Goal: Task Accomplishment & Management: Use online tool/utility

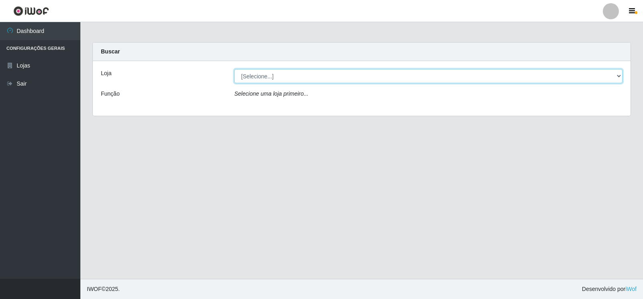
click at [619, 77] on select "[Selecione...] Atacado Vem - [STREET_ADDRESS]" at bounding box center [428, 76] width 388 height 14
click at [234, 69] on select "[Selecione...] Atacado Vem - [STREET_ADDRESS]" at bounding box center [428, 76] width 388 height 14
click at [617, 73] on select "[Selecione...] Atacado Vem - [STREET_ADDRESS]" at bounding box center [428, 76] width 388 height 14
select select "455"
click at [234, 69] on select "[Selecione...] Atacado Vem - [STREET_ADDRESS]" at bounding box center [428, 76] width 388 height 14
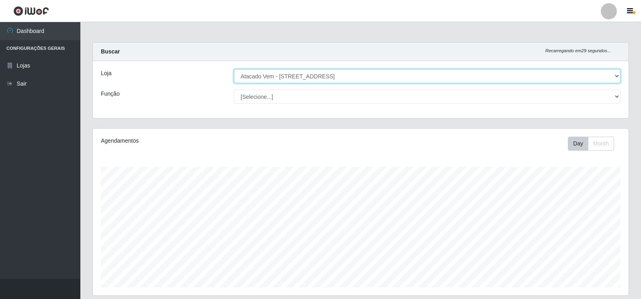
scroll to position [167, 536]
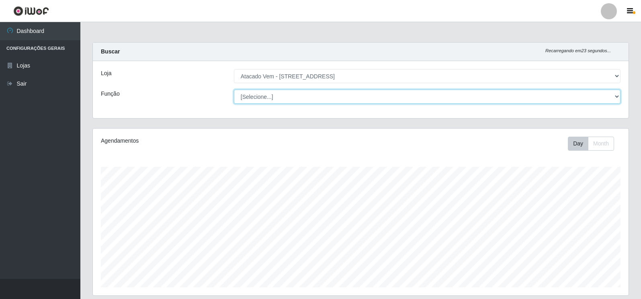
click at [615, 96] on select "[Selecione...] Carregador e Descarregador de Caminhão Carregador e Descarregado…" at bounding box center [427, 97] width 387 height 14
select select "82"
click at [234, 90] on select "[Selecione...] Carregador e Descarregador de Caminhão Carregador e Descarregado…" at bounding box center [427, 97] width 387 height 14
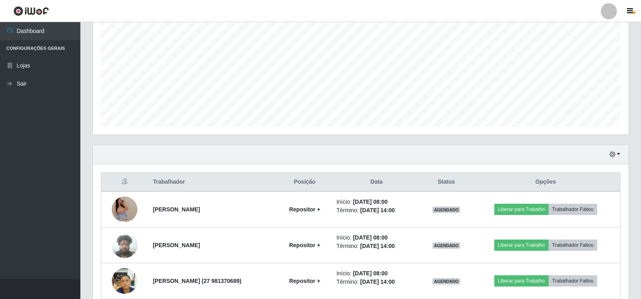
scroll to position [241, 0]
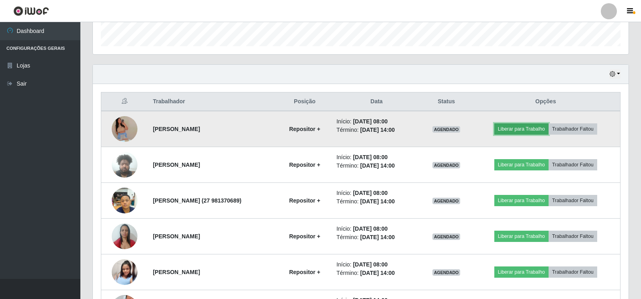
click at [533, 129] on button "Liberar para Trabalho" at bounding box center [522, 128] width 54 height 11
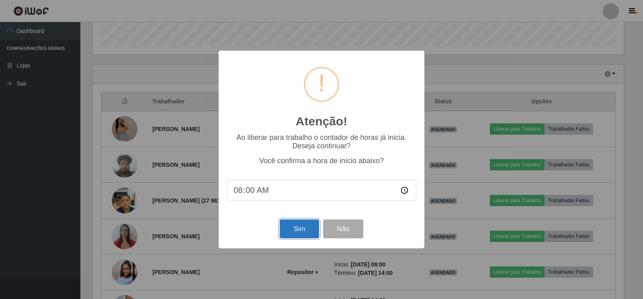
click at [296, 229] on button "Sim" at bounding box center [299, 229] width 39 height 19
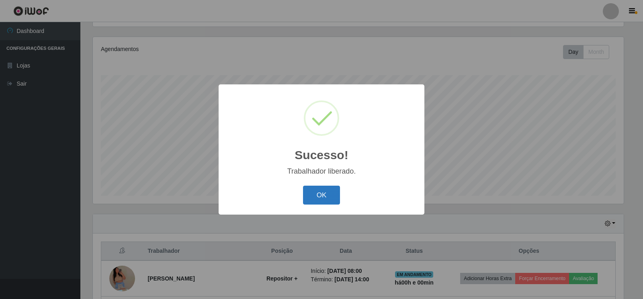
click at [318, 195] on button "OK" at bounding box center [321, 195] width 37 height 19
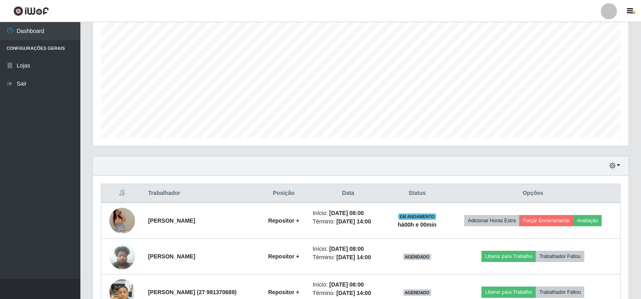
scroll to position [212, 0]
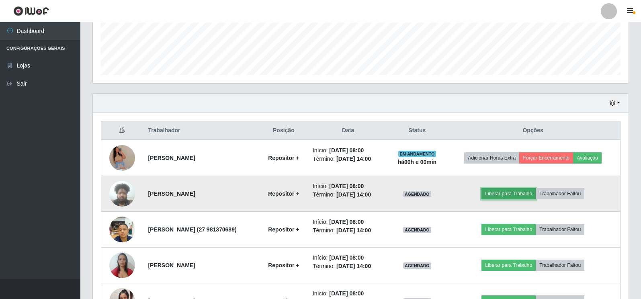
click at [507, 194] on button "Liberar para Trabalho" at bounding box center [509, 193] width 54 height 11
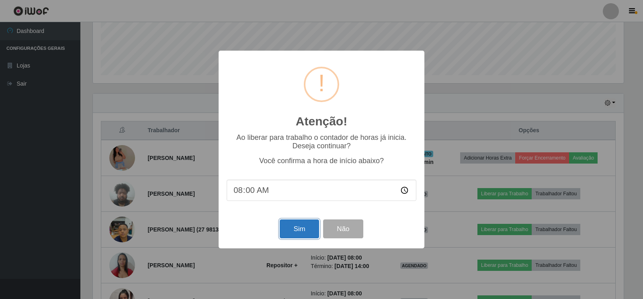
click at [293, 226] on button "Sim" at bounding box center [299, 229] width 39 height 19
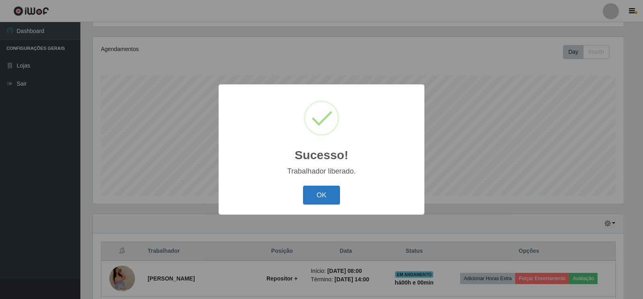
click at [323, 197] on button "OK" at bounding box center [321, 195] width 37 height 19
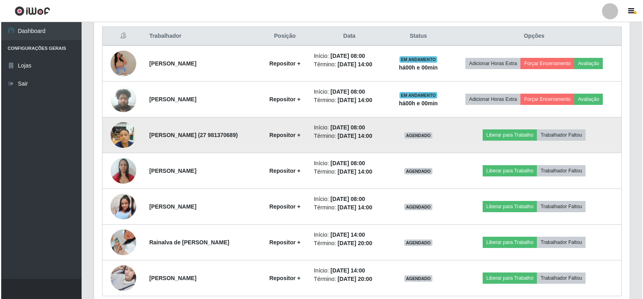
scroll to position [293, 0]
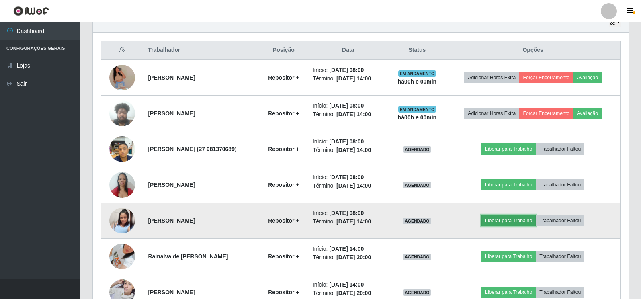
click at [513, 223] on button "Liberar para Trabalho" at bounding box center [509, 220] width 54 height 11
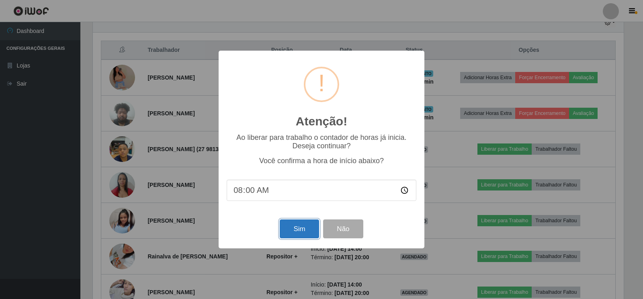
click at [288, 231] on button "Sim" at bounding box center [299, 229] width 39 height 19
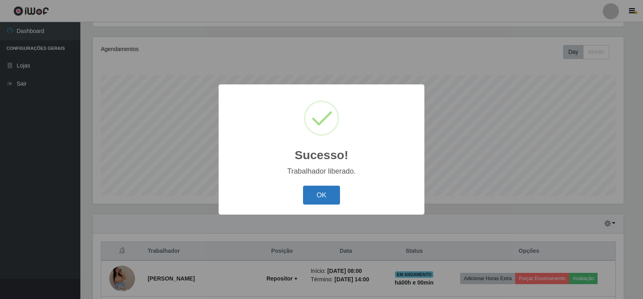
click at [321, 196] on button "OK" at bounding box center [321, 195] width 37 height 19
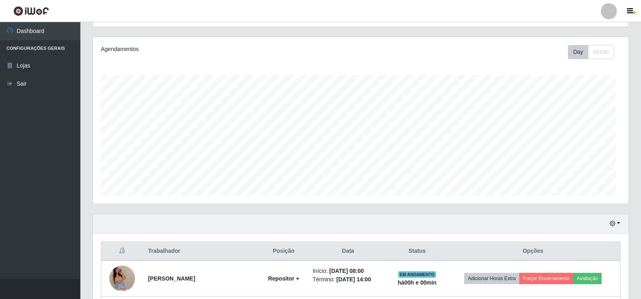
scroll to position [0, 0]
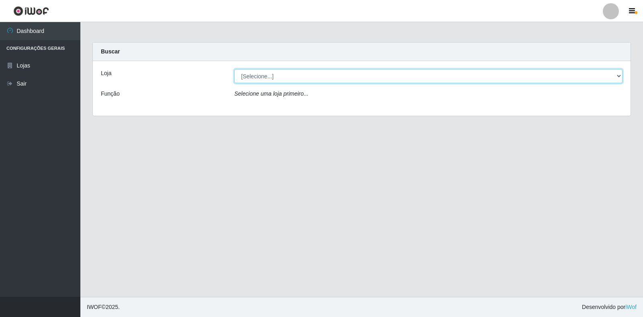
click at [619, 76] on select "[Selecione...] Atacado Vem - [STREET_ADDRESS]" at bounding box center [428, 76] width 388 height 14
select select "455"
click at [234, 69] on select "[Selecione...] Atacado Vem - [STREET_ADDRESS]" at bounding box center [428, 76] width 388 height 14
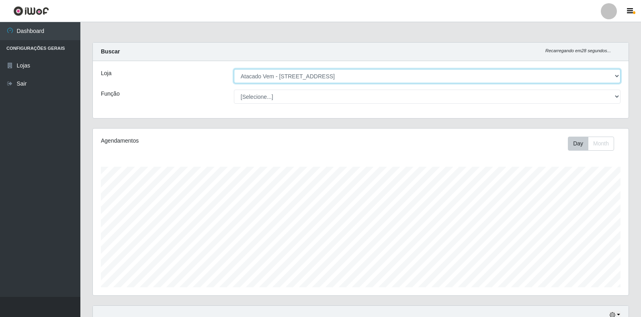
scroll to position [167, 536]
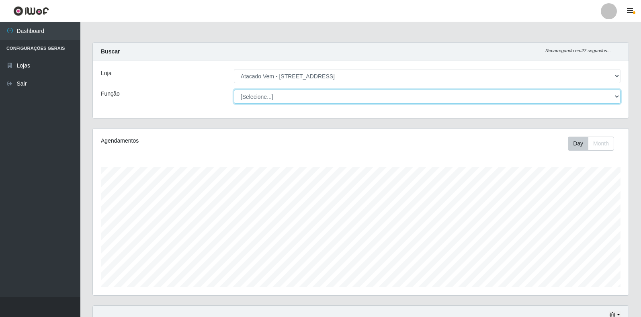
click at [616, 95] on select "[Selecione...] Carregador e Descarregador de Caminhão Carregador e Descarregado…" at bounding box center [427, 97] width 387 height 14
select select "82"
click at [234, 90] on select "[Selecione...] Carregador e Descarregador de Caminhão Carregador e Descarregado…" at bounding box center [427, 97] width 387 height 14
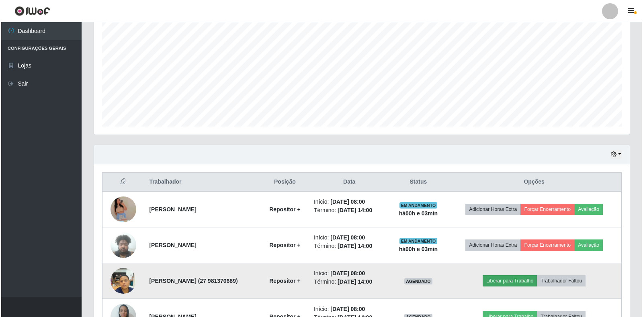
scroll to position [281, 0]
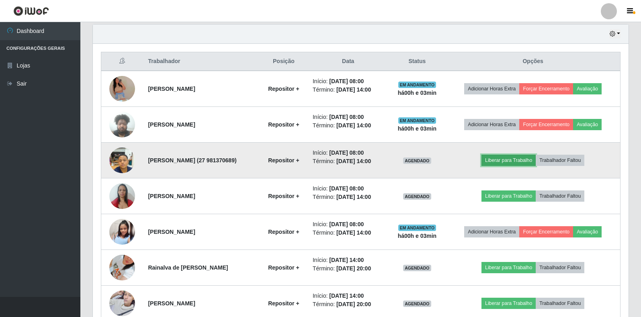
click at [521, 160] on button "Liberar para Trabalho" at bounding box center [509, 160] width 54 height 11
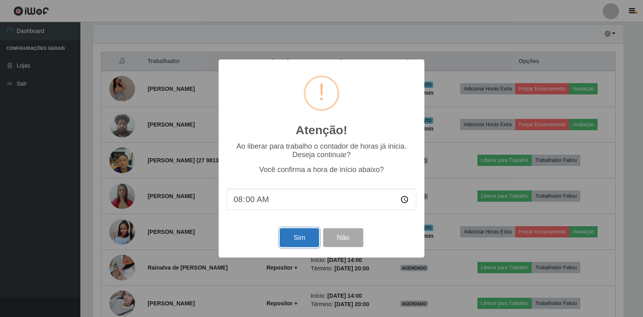
click at [304, 239] on button "Sim" at bounding box center [299, 237] width 39 height 19
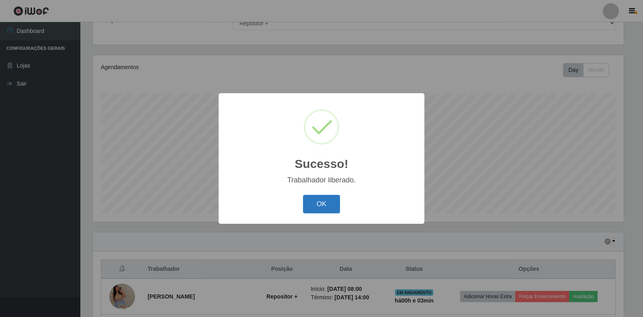
click at [322, 201] on button "OK" at bounding box center [321, 204] width 37 height 19
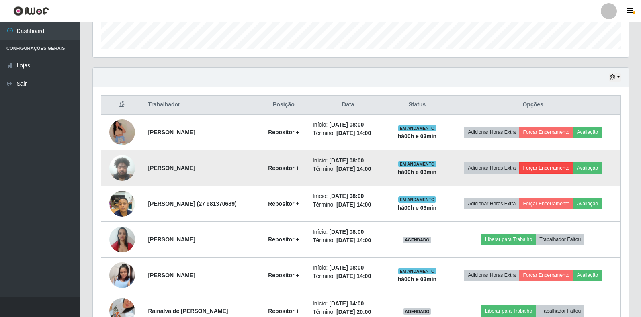
scroll to position [161, 0]
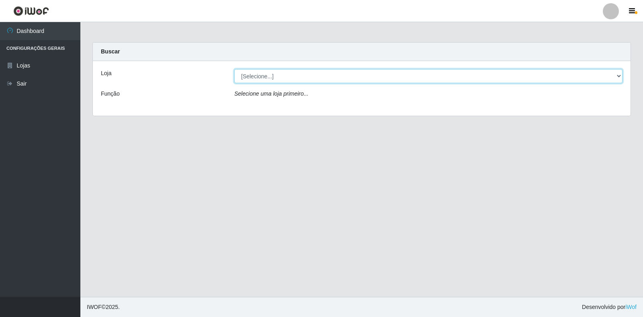
click at [617, 76] on select "[Selecione...] Atacado Vem - [STREET_ADDRESS]" at bounding box center [428, 76] width 388 height 14
select select "455"
click at [234, 69] on select "[Selecione...] Atacado Vem - [STREET_ADDRESS]" at bounding box center [428, 76] width 388 height 14
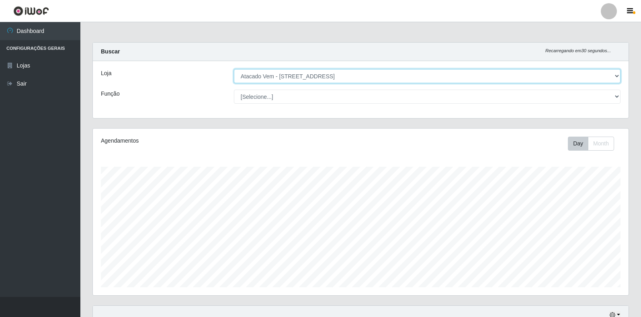
scroll to position [167, 536]
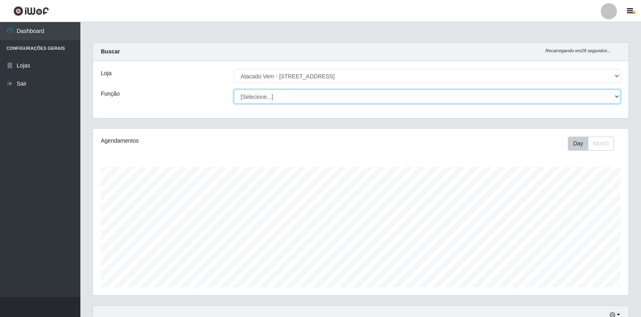
click at [616, 95] on select "[Selecione...] Carregador e Descarregador de Caminhão Carregador e Descarregado…" at bounding box center [427, 97] width 387 height 14
select select "82"
click at [234, 90] on select "[Selecione...] Carregador e Descarregador de Caminhão Carregador e Descarregado…" at bounding box center [427, 97] width 387 height 14
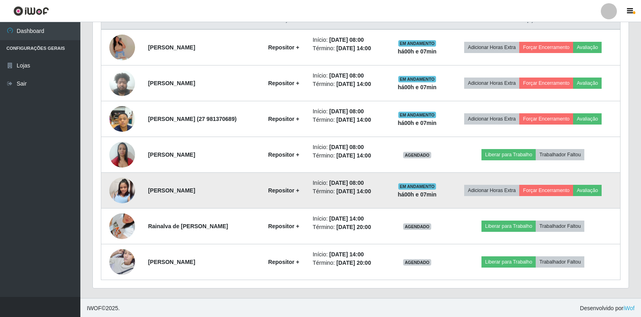
scroll to position [324, 0]
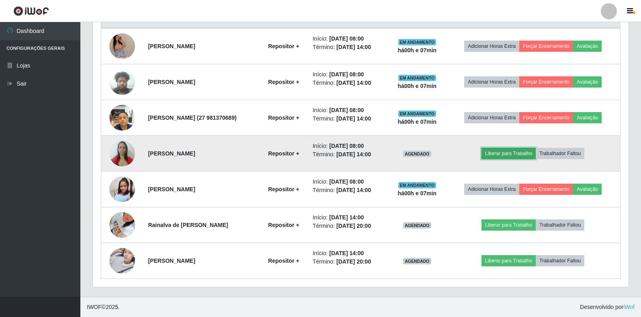
click at [505, 152] on button "Liberar para Trabalho" at bounding box center [509, 153] width 54 height 11
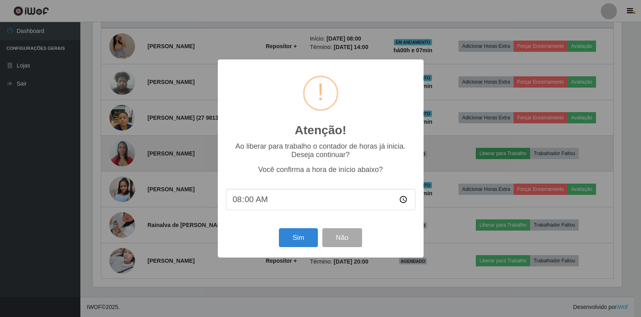
scroll to position [167, 531]
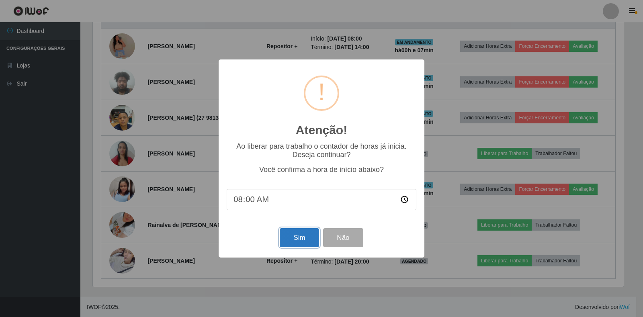
click at [305, 235] on button "Sim" at bounding box center [299, 237] width 39 height 19
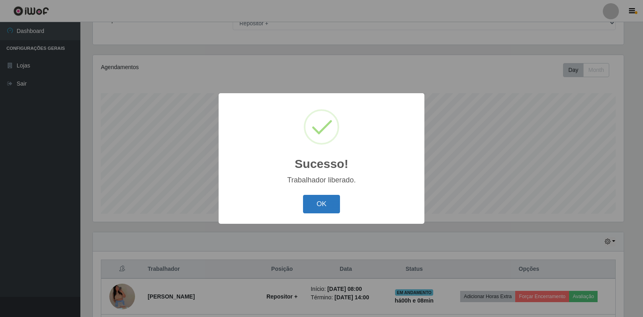
click at [320, 205] on button "OK" at bounding box center [321, 204] width 37 height 19
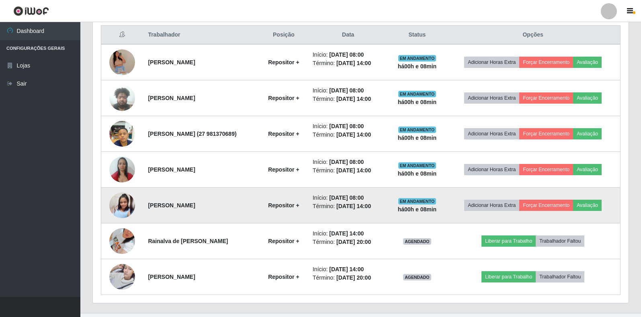
scroll to position [315, 0]
